Goal: Navigation & Orientation: Find specific page/section

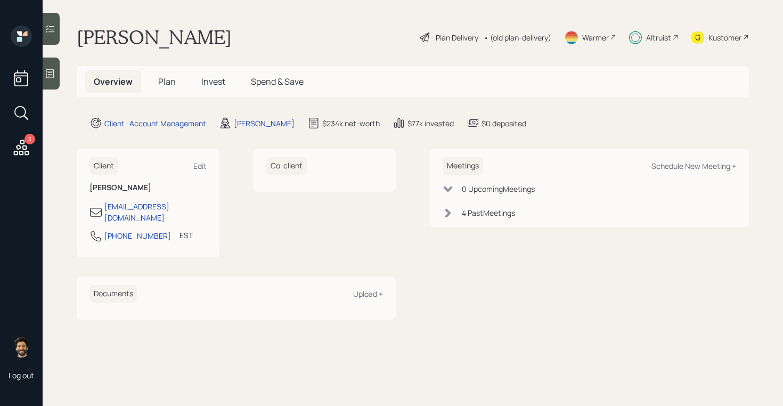
click at [653, 44] on div "Altruist" at bounding box center [654, 37] width 50 height 23
